Goal: Check status: Check status

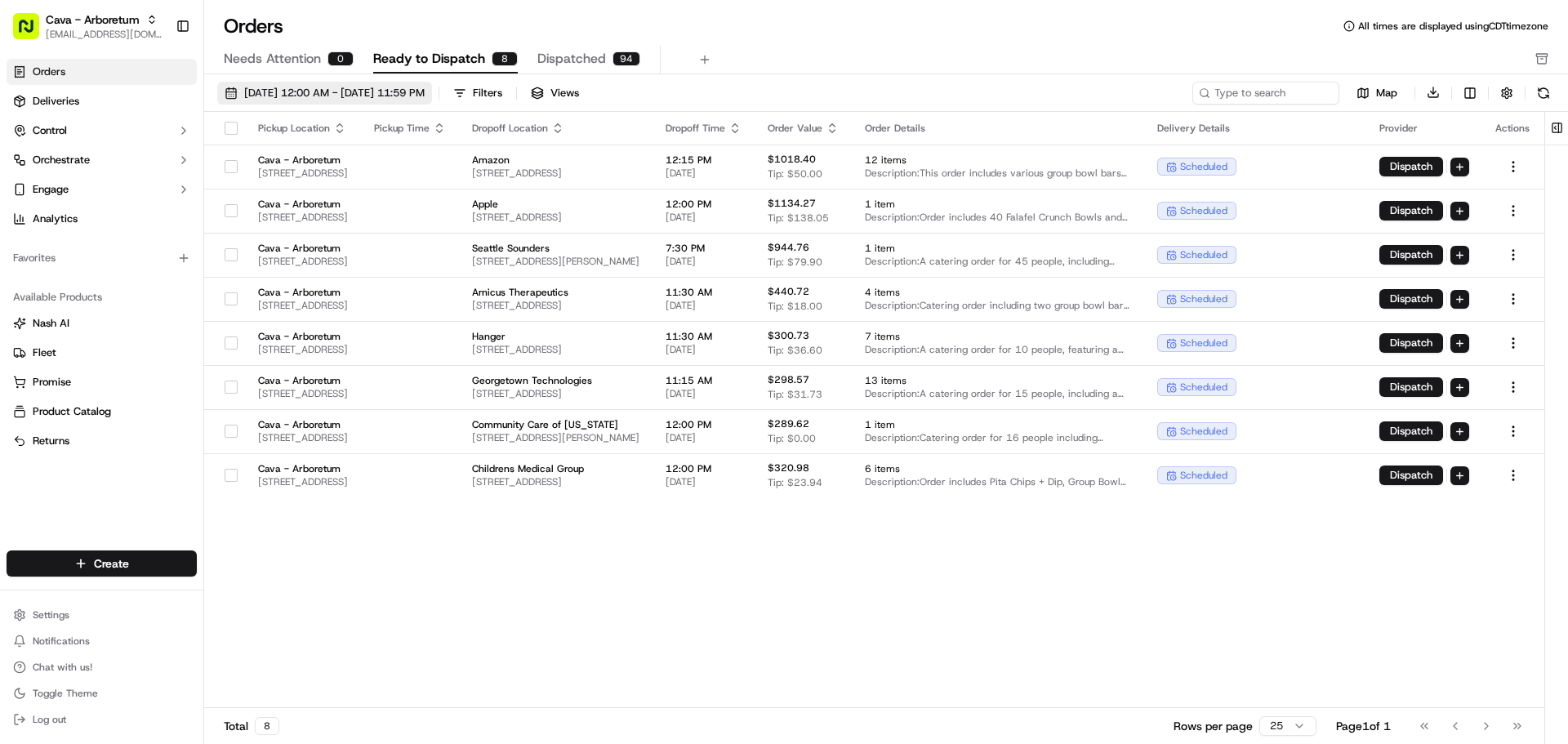
click at [363, 87] on span "[DATE] 12:00 AM - [DATE] 11:59 PM" at bounding box center [334, 93] width 181 height 14
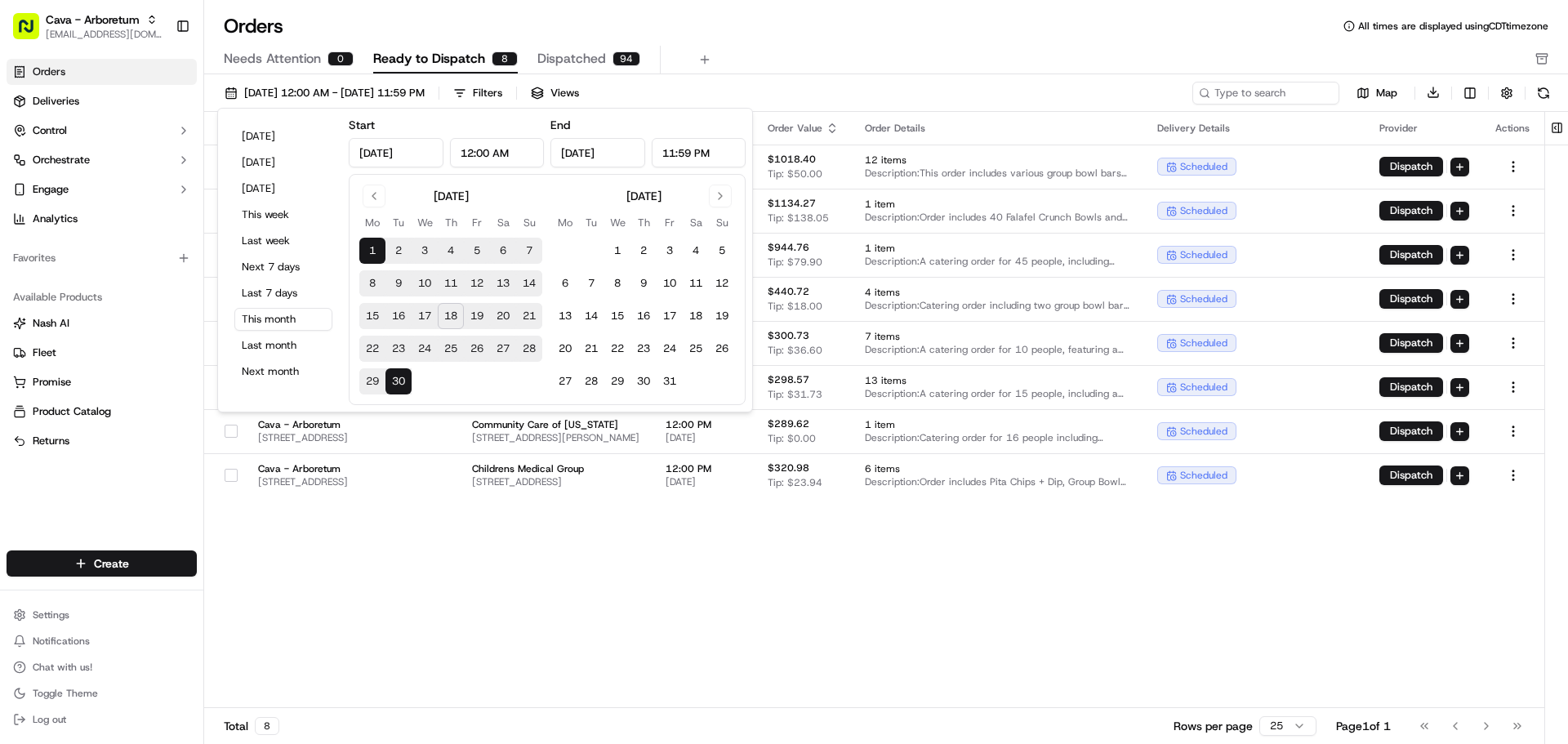
click at [476, 317] on button "19" at bounding box center [476, 316] width 26 height 26
type input "[DATE]"
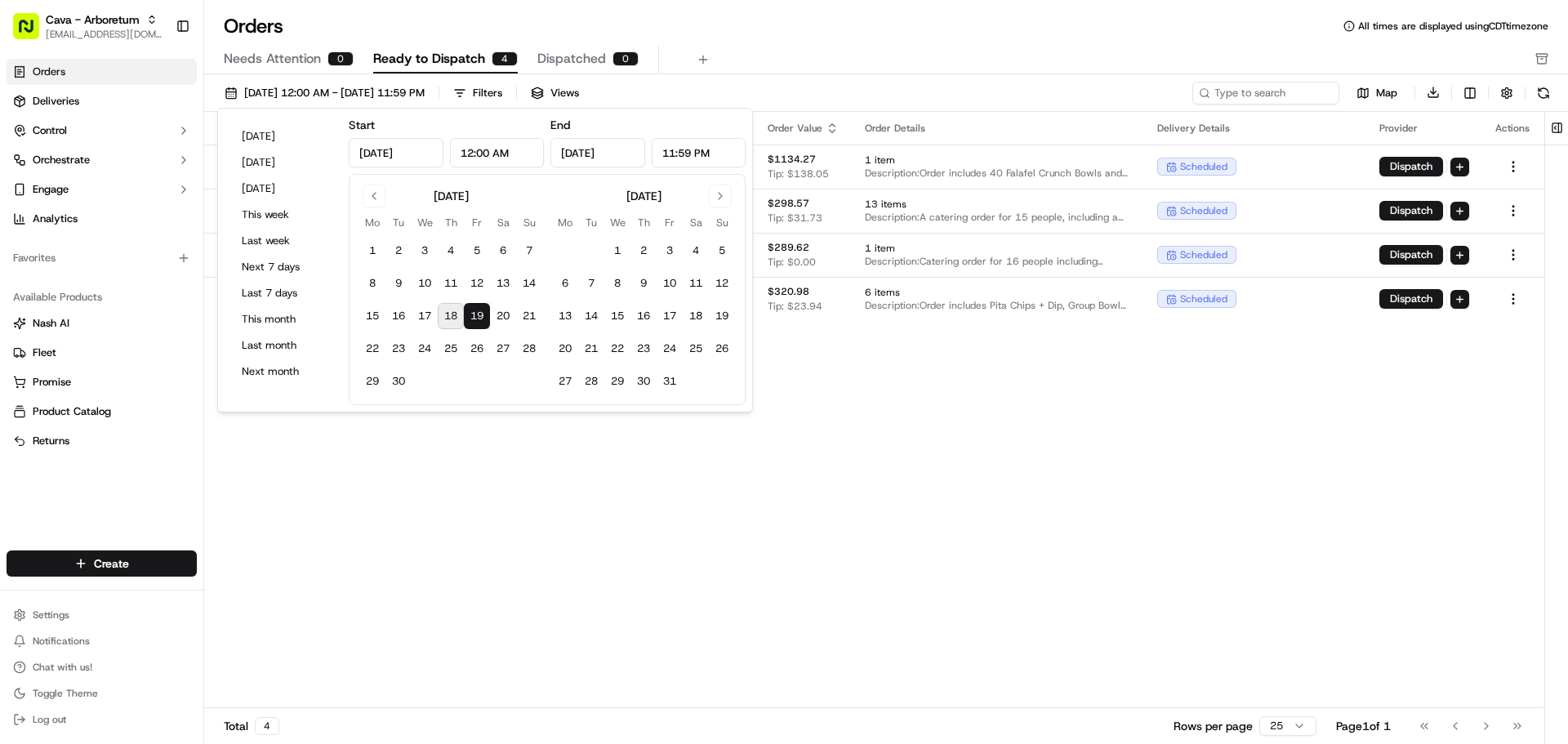
click at [1152, 478] on div "Pickup Location Pickup Time Dropoff Location Dropoff Time Order Value Order Det…" at bounding box center [873, 410] width 1340 height 597
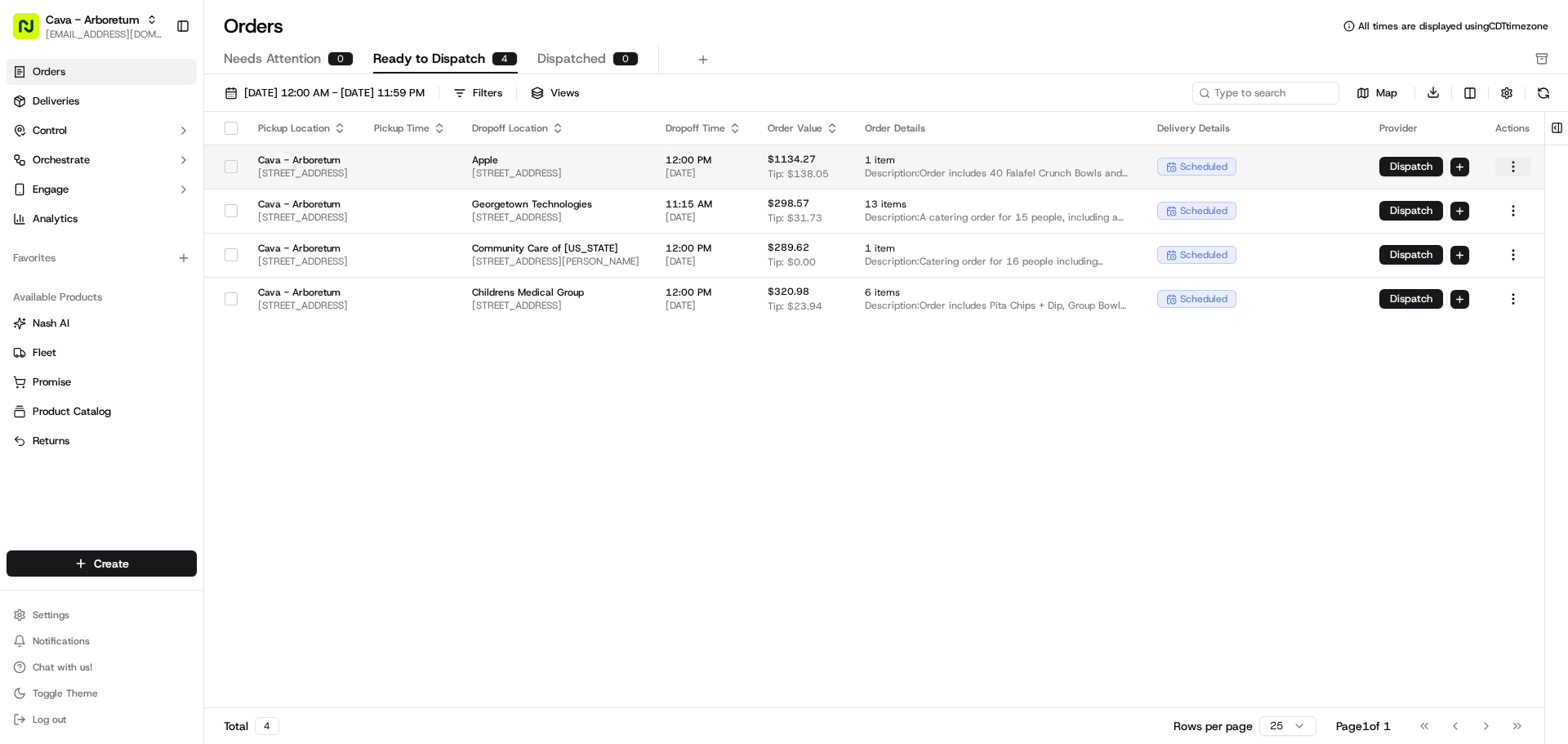
click at [1523, 165] on html "Cava - Arboretum [EMAIL_ADDRESS][DOMAIN_NAME] Toggle Sidebar Orders Deliveries …" at bounding box center [784, 372] width 1568 height 744
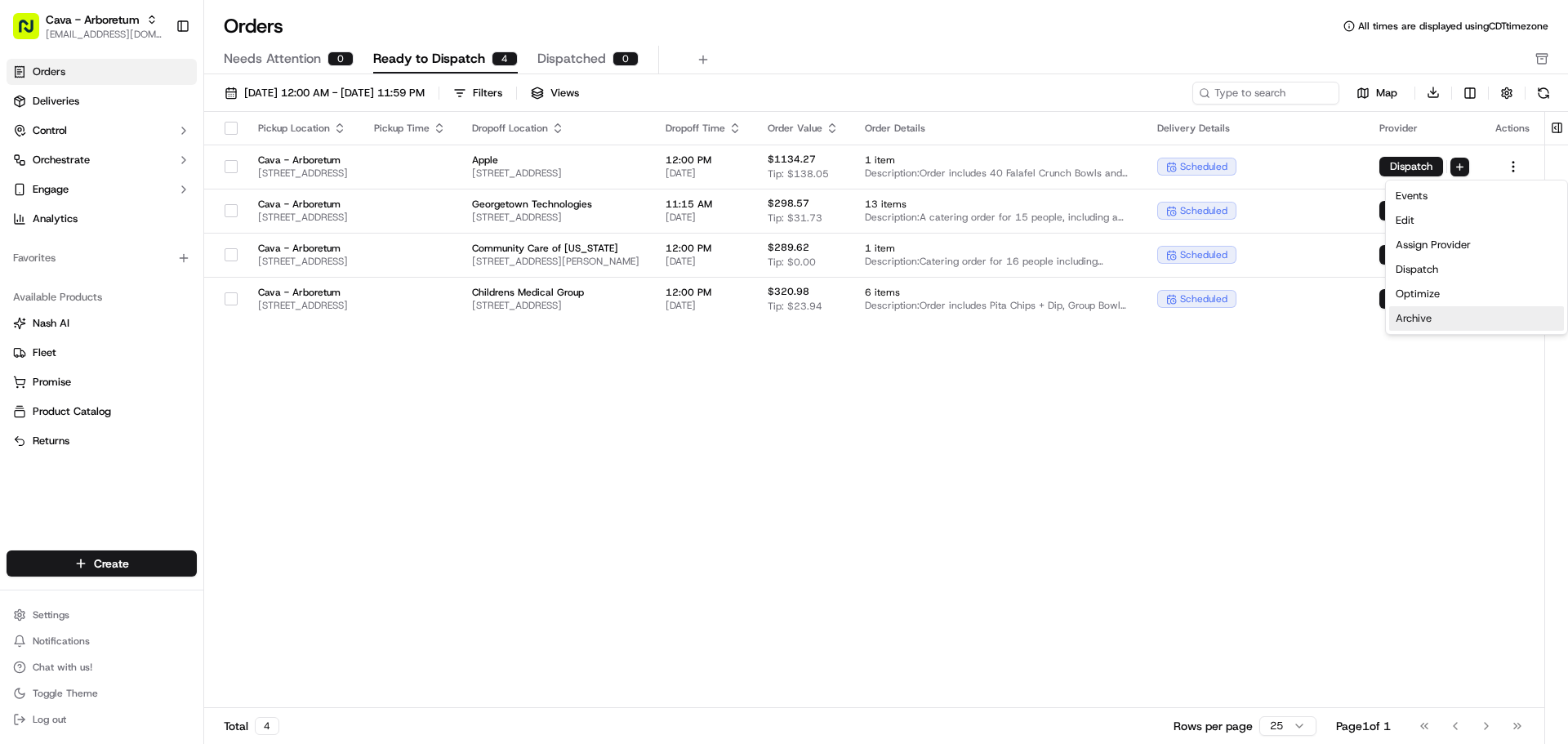
click at [1421, 317] on div "Archive" at bounding box center [1477, 318] width 175 height 24
